Goal: Task Accomplishment & Management: Use online tool/utility

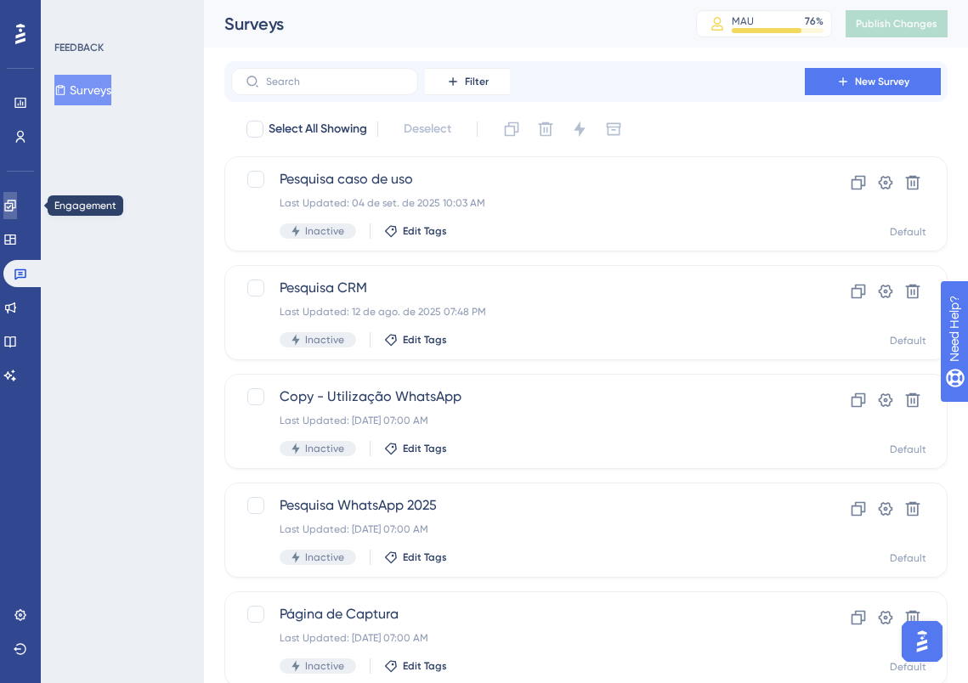
click at [17, 203] on link at bounding box center [10, 205] width 14 height 27
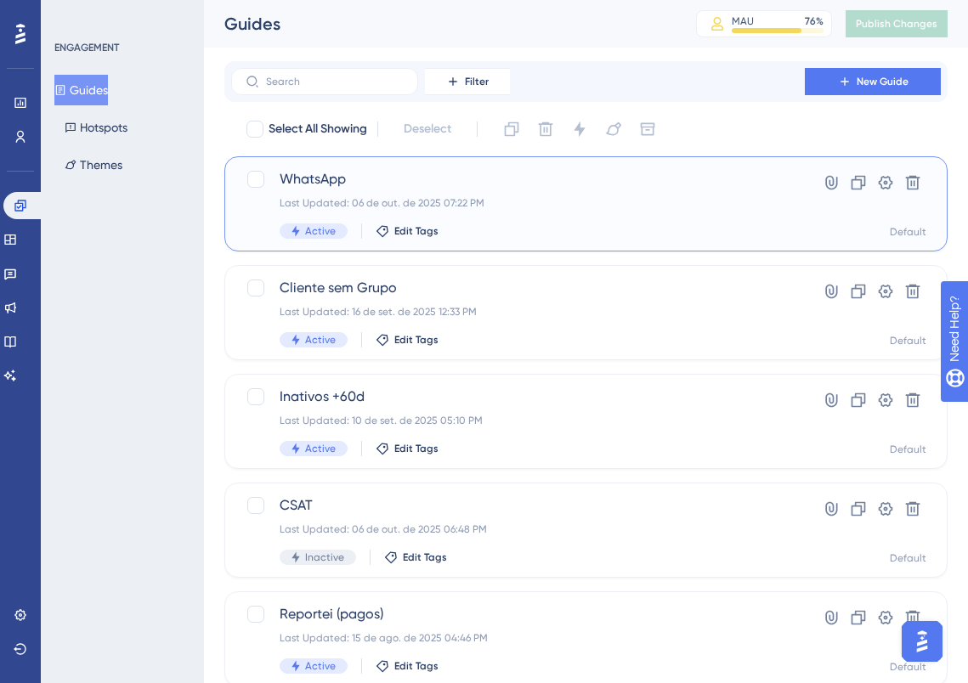
click at [407, 184] on span "WhatsApp" at bounding box center [517, 179] width 477 height 20
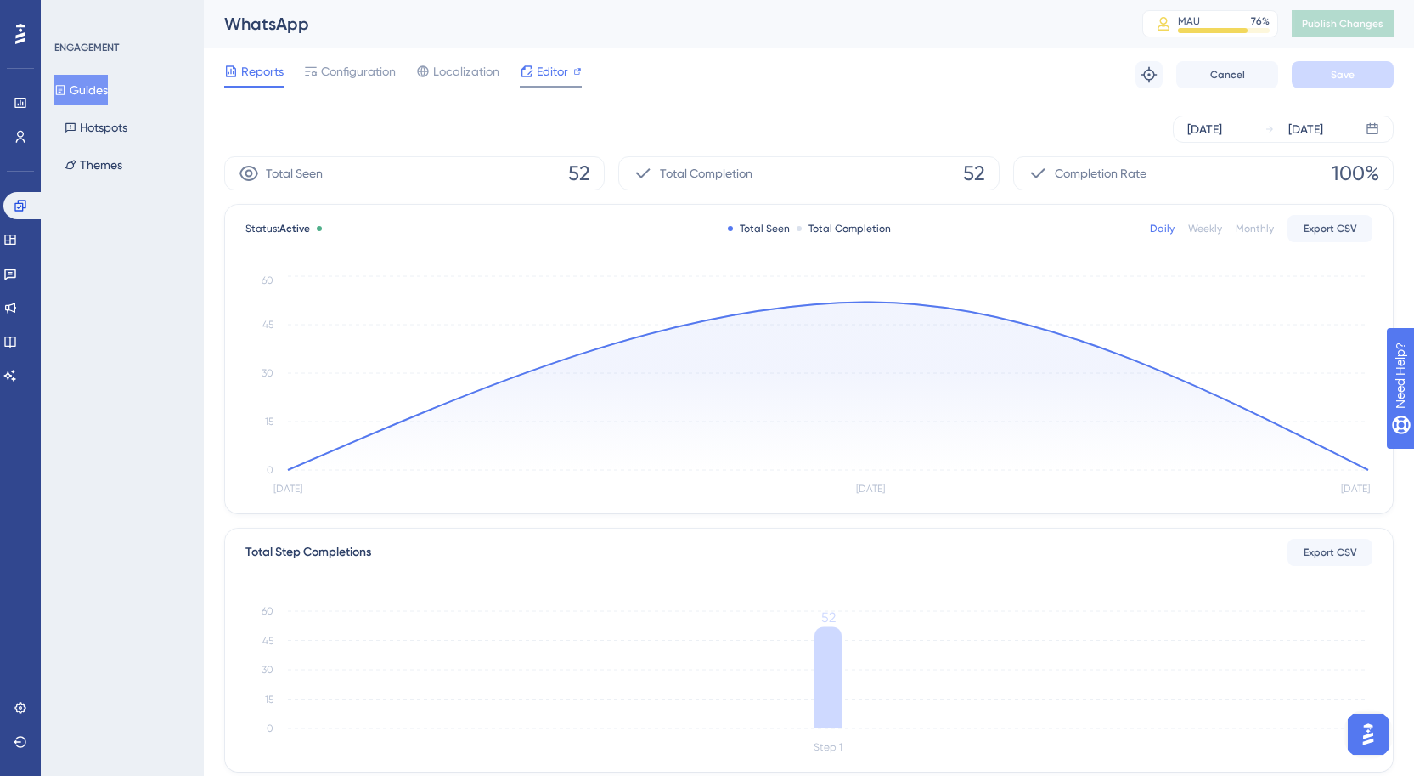
click at [545, 72] on span "Editor" at bounding box center [552, 71] width 31 height 20
click at [553, 77] on span "Editor" at bounding box center [552, 71] width 31 height 20
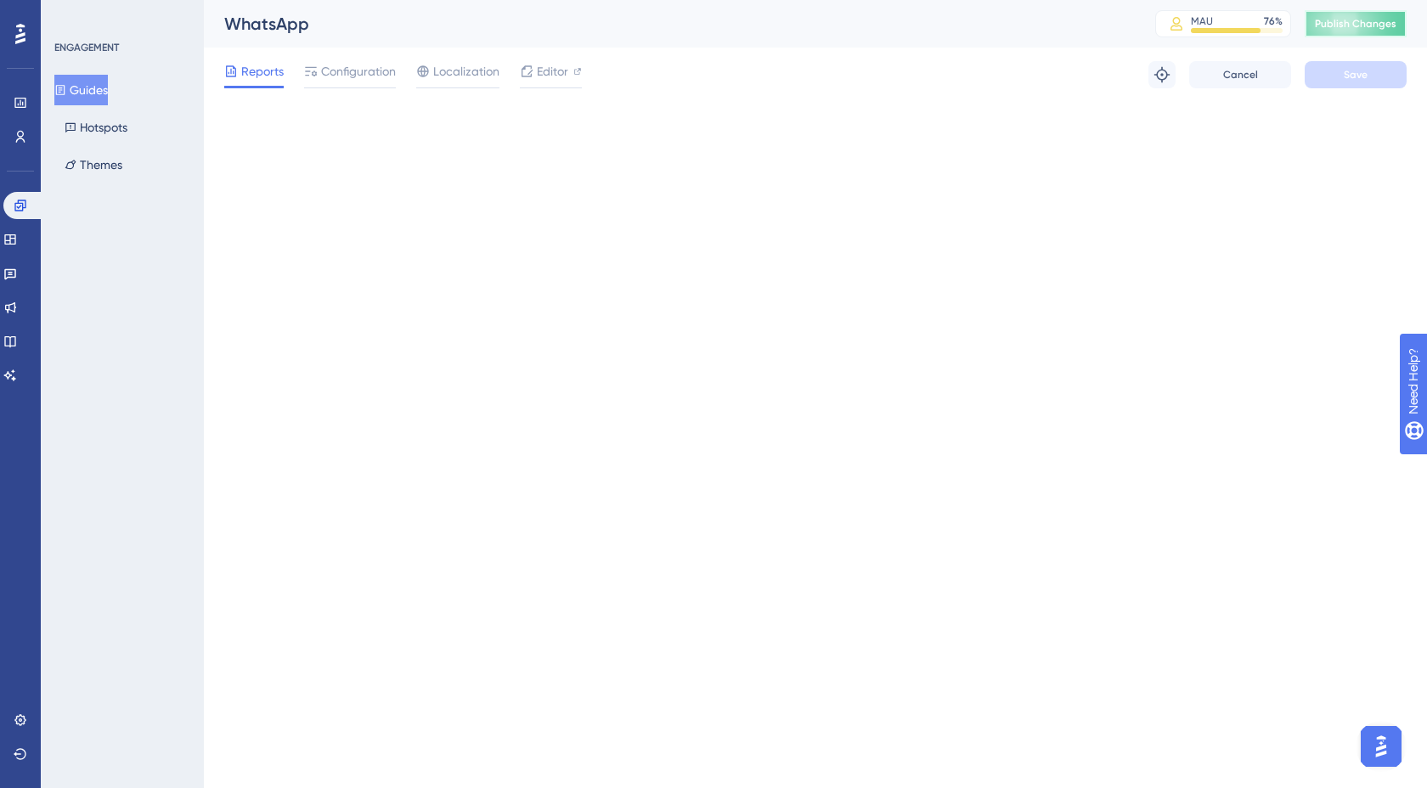
click at [979, 30] on span "Publish Changes" at bounding box center [1356, 24] width 82 height 14
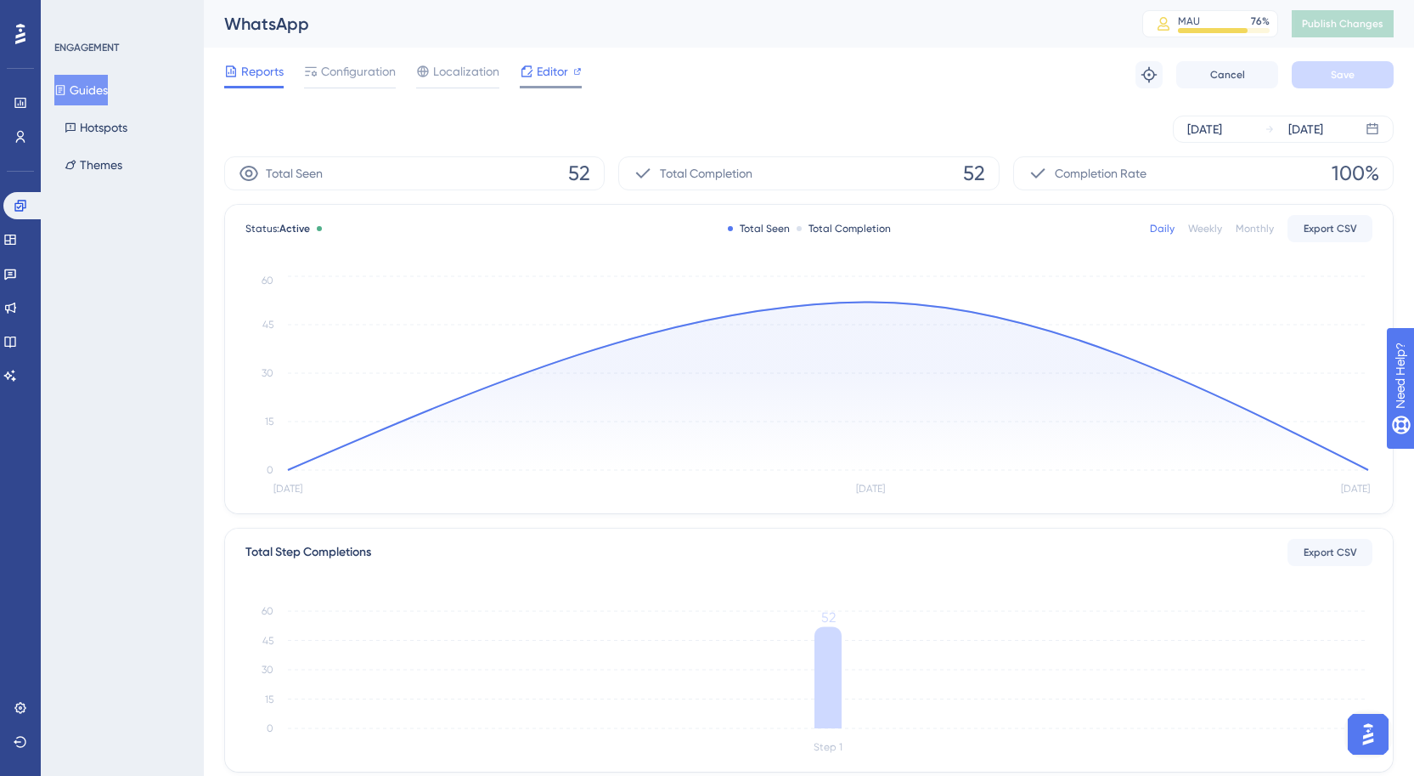
click at [572, 71] on div "Editor" at bounding box center [551, 71] width 62 height 20
